Goal: Transaction & Acquisition: Purchase product/service

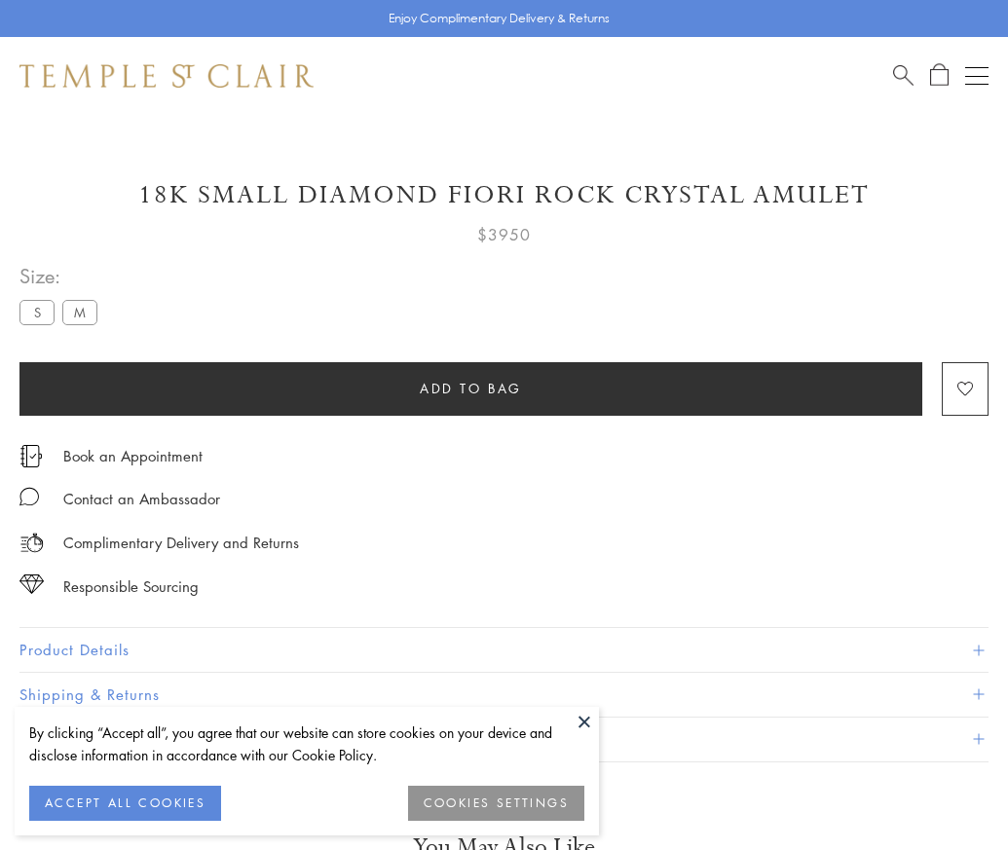
click at [470, 388] on span "Add to bag" at bounding box center [471, 388] width 102 height 21
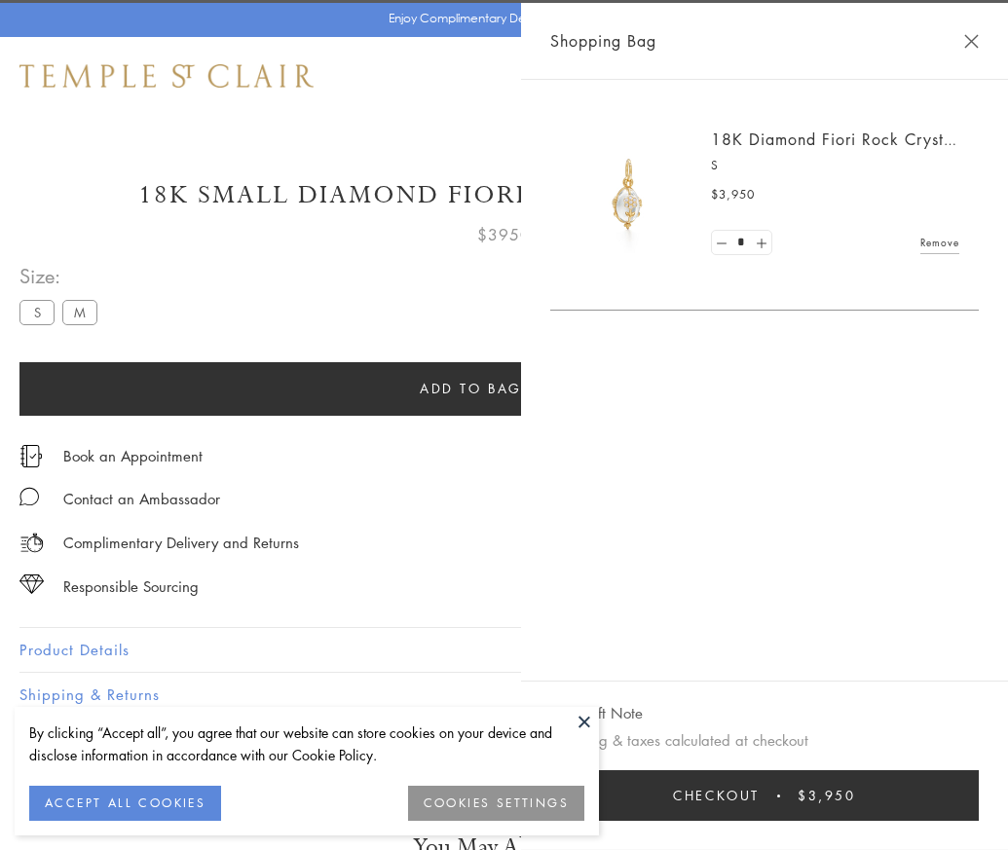
click at [979, 810] on button "Checkout $3,950" at bounding box center [764, 795] width 429 height 51
